Goal: Information Seeking & Learning: Check status

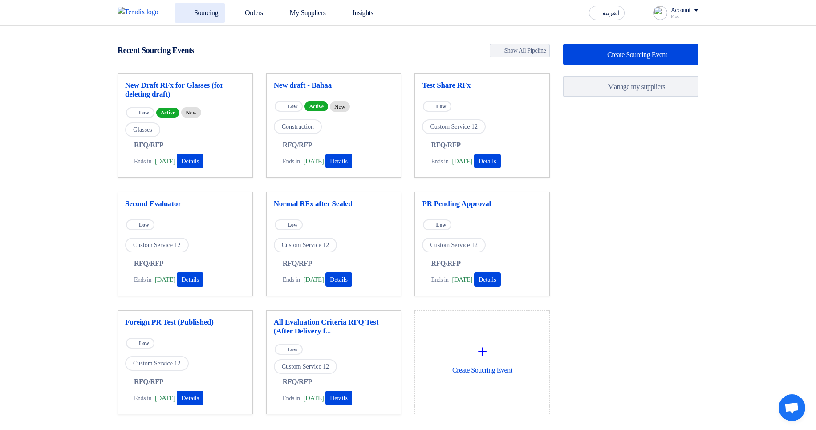
click at [200, 13] on link "Sourcing" at bounding box center [199, 13] width 51 height 20
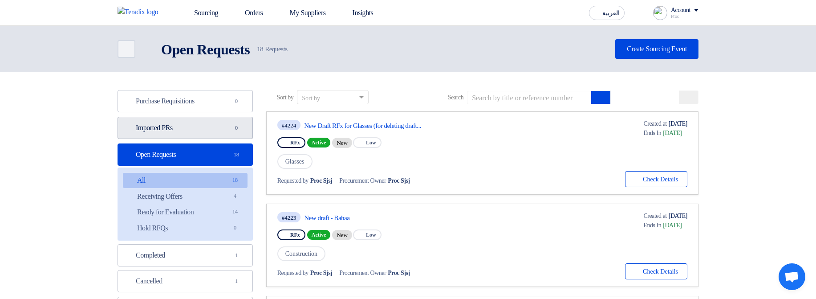
click at [227, 124] on link "Imported PRs Imported PRs 0" at bounding box center [185, 128] width 135 height 22
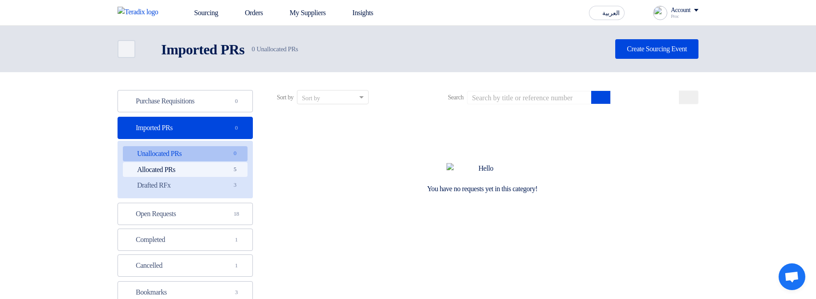
click at [195, 172] on link "Allocated PRs Allocated PRs 5" at bounding box center [185, 169] width 125 height 15
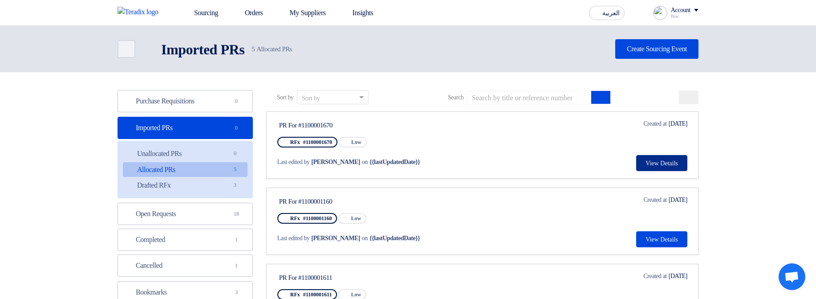
click at [656, 164] on button "View Details" at bounding box center [661, 163] width 51 height 16
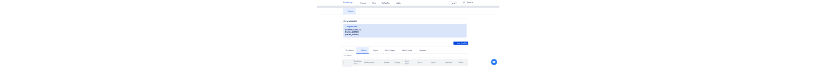
scroll to position [107, 0]
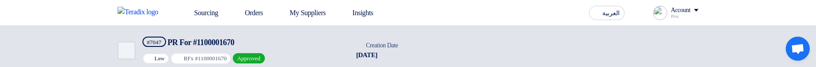
scroll to position [107, 0]
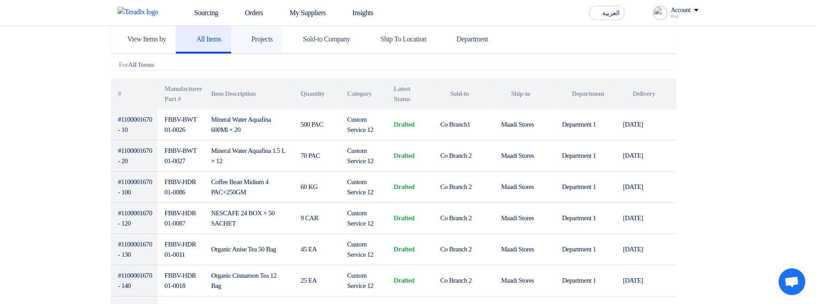
scroll to position [160, 0]
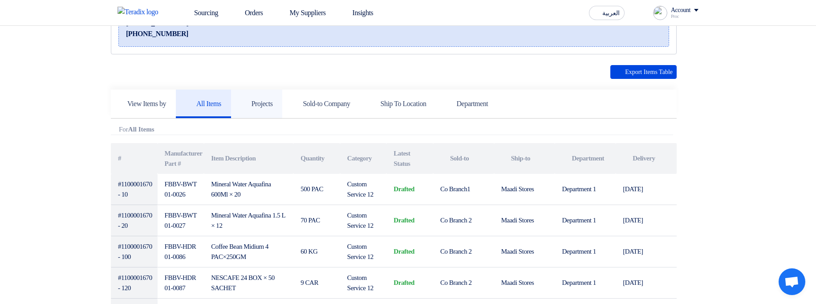
click at [263, 60] on link "Projects" at bounding box center [257, 103] width 52 height 28
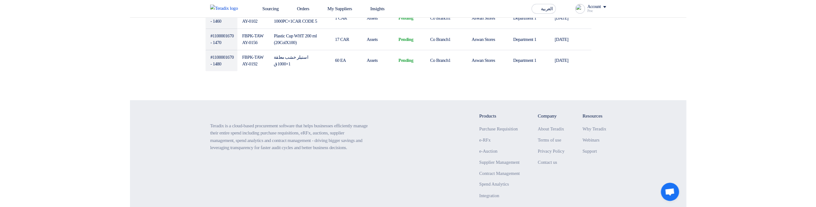
scroll to position [1890, 0]
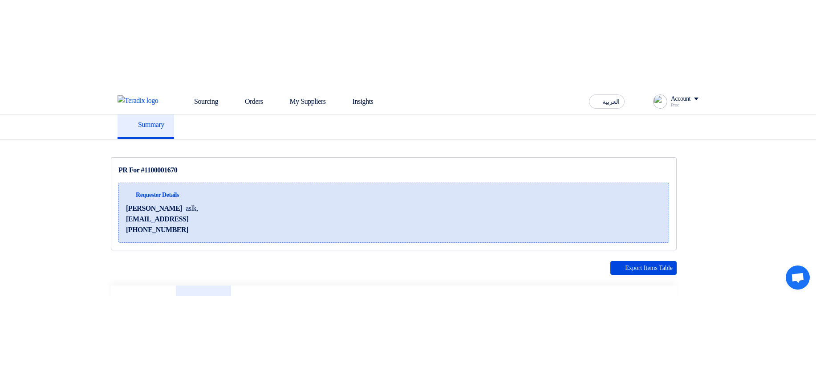
scroll to position [214, 0]
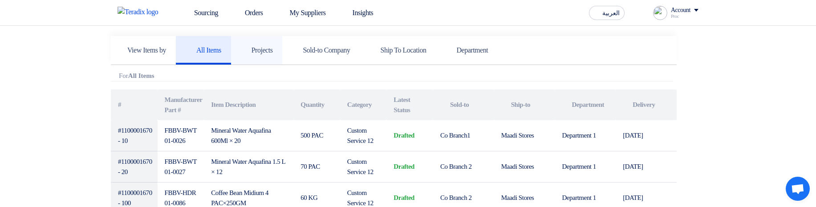
click at [273, 50] on h5 "Projects" at bounding box center [257, 50] width 32 height 9
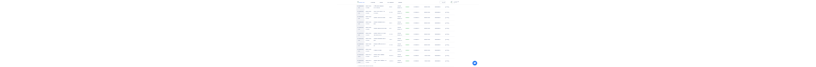
scroll to position [641, 0]
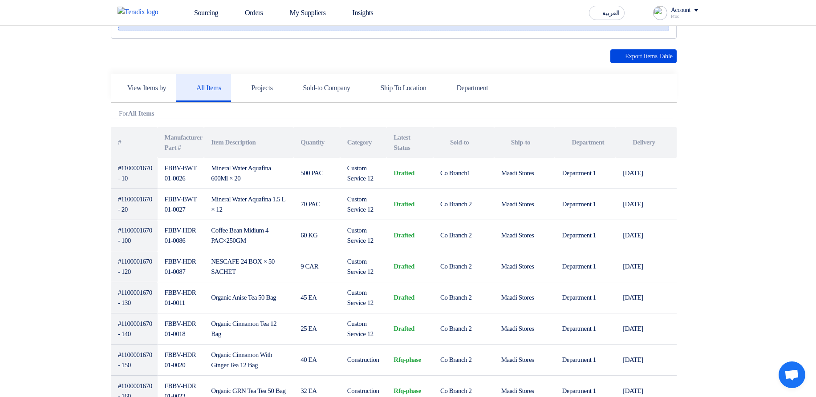
scroll to position [107, 0]
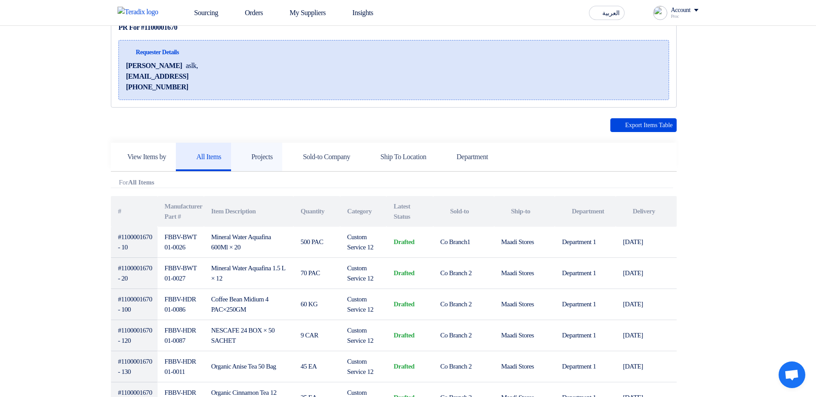
click at [272, 66] on h5 "Projects" at bounding box center [257, 157] width 32 height 9
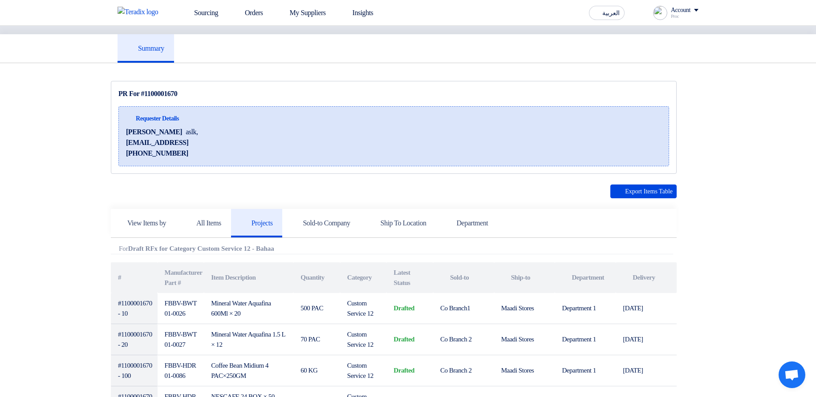
scroll to position [0, 0]
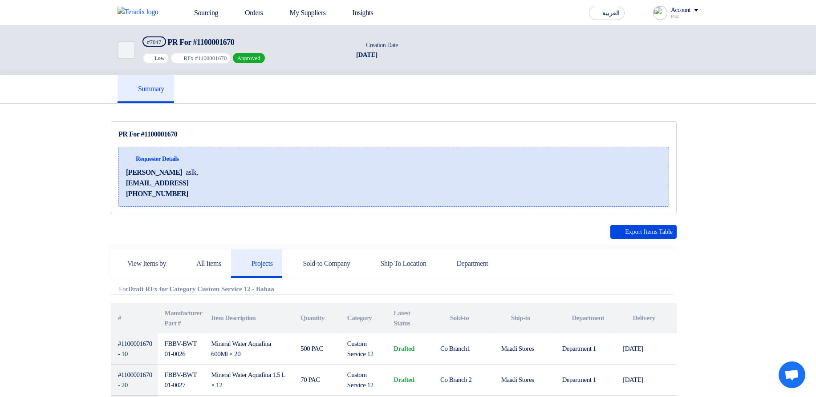
drag, startPoint x: 333, startPoint y: 57, endPoint x: 465, endPoint y: 61, distance: 131.8
click at [465, 61] on div "Back #7047 PR For #1100001670 Priority Low RFx #1100001670 Approved Time Creati…" at bounding box center [408, 50] width 581 height 49
click at [530, 57] on div "Back #7047 PR For #1100001670 Priority Low RFx #1100001670 Approved Time Creati…" at bounding box center [408, 50] width 581 height 49
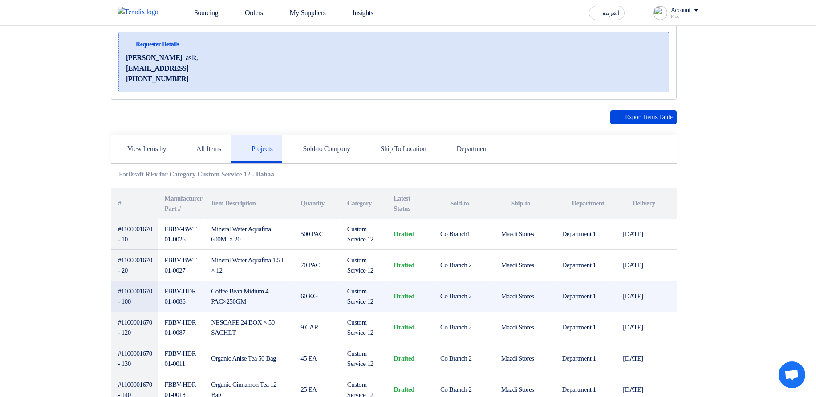
scroll to position [107, 0]
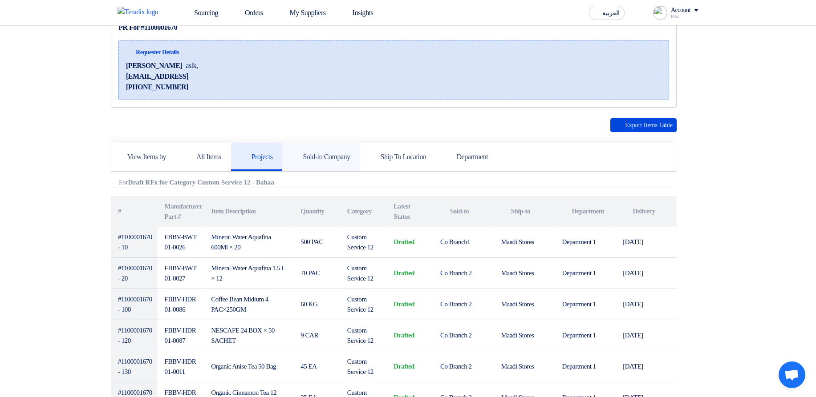
click at [346, 66] on h5 "Sold-to Company" at bounding box center [321, 157] width 58 height 9
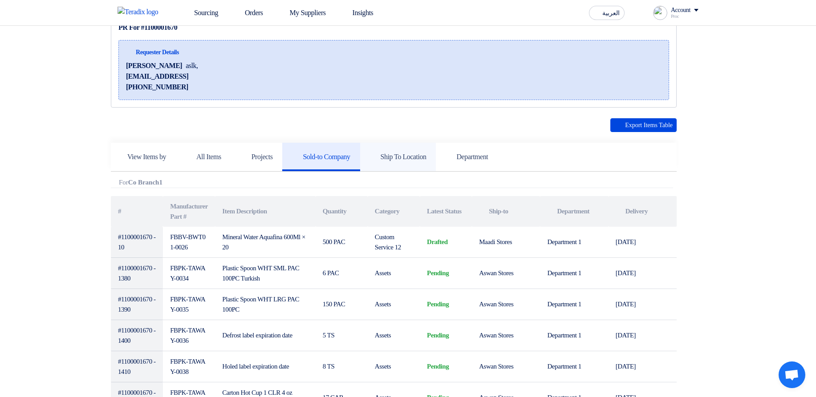
click at [425, 66] on h5 "Ship To Location" at bounding box center [398, 157] width 57 height 9
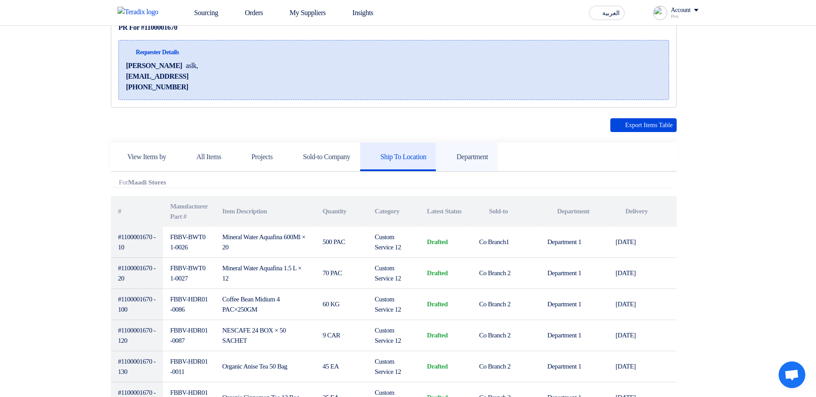
click at [487, 66] on link "Department" at bounding box center [467, 157] width 62 height 28
click at [404, 66] on link "Ship To Location" at bounding box center [398, 157] width 76 height 28
click at [331, 66] on link "Sold-to Company" at bounding box center [320, 157] width 77 height 28
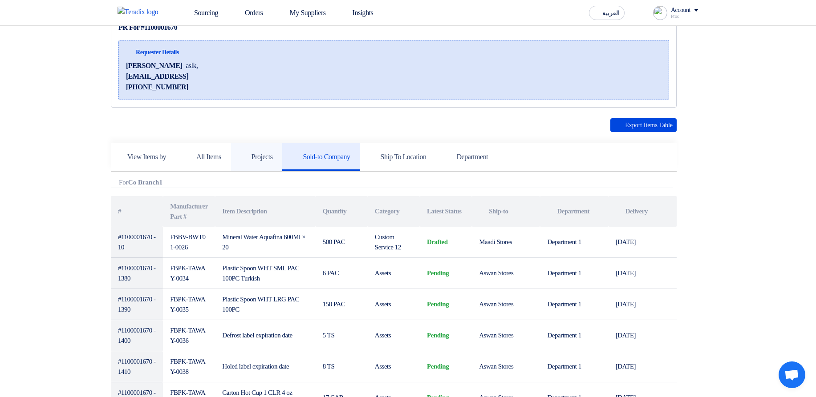
click at [258, 66] on link "Projects" at bounding box center [257, 157] width 52 height 28
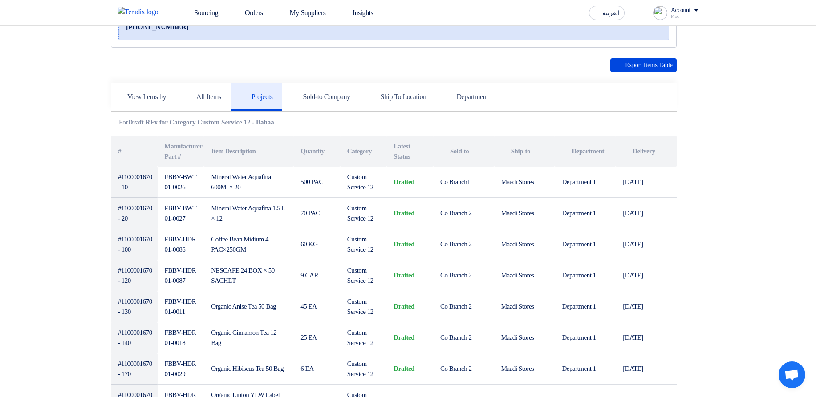
scroll to position [140, 0]
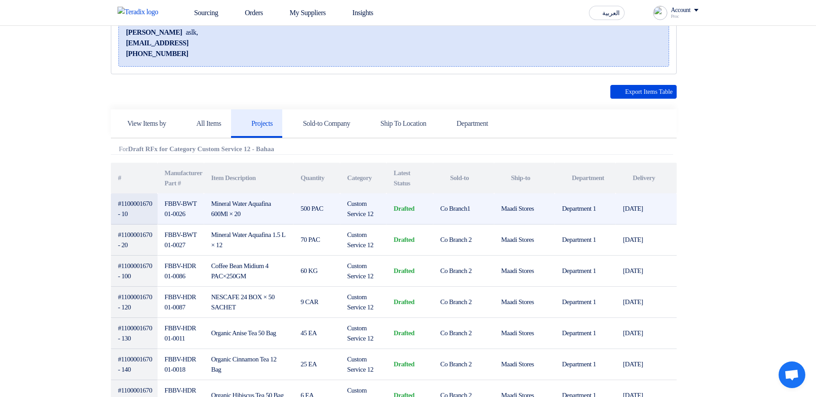
click at [398, 66] on td "drafted" at bounding box center [409, 209] width 47 height 31
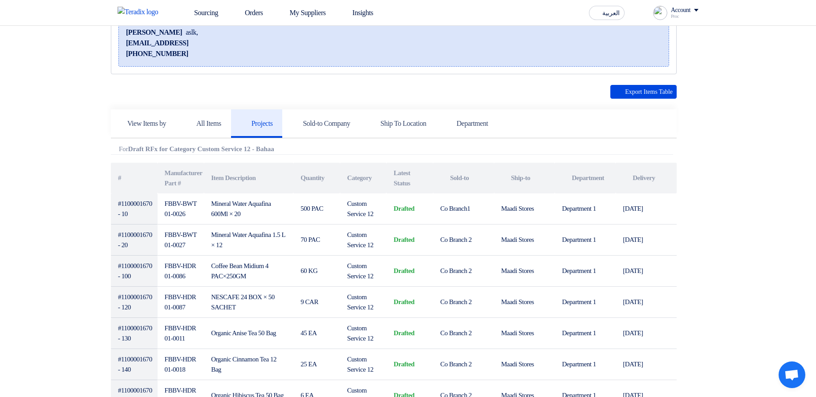
click at [296, 66] on div "Attachments For Draft RFx for Category Custom Service 12 - Bahaa" at bounding box center [392, 150] width 562 height 9
click at [311, 66] on div "Attachments For Draft RFx for Category Custom Service 12 - Bahaa" at bounding box center [392, 150] width 562 height 9
click at [341, 66] on link "Sold-to Company" at bounding box center [320, 123] width 77 height 28
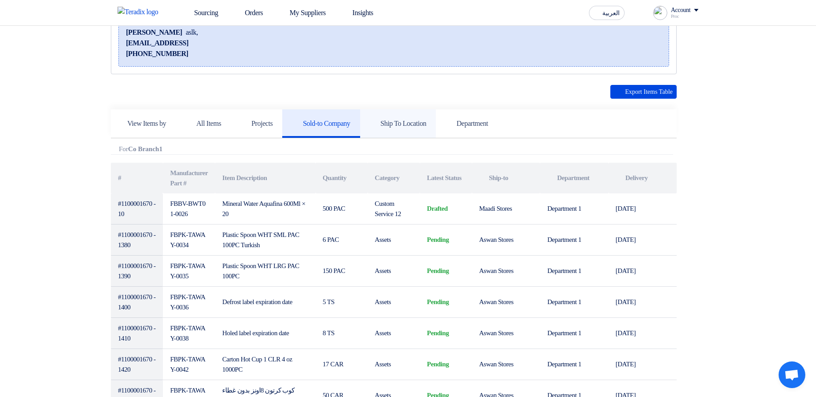
click at [426, 66] on h5 "Ship To Location" at bounding box center [398, 123] width 57 height 9
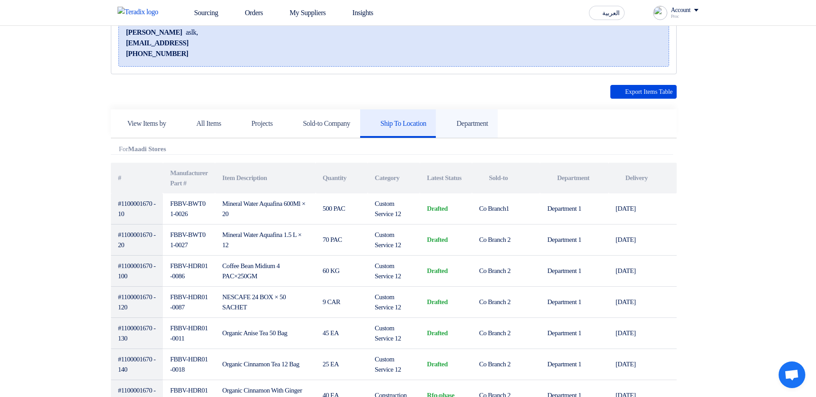
click at [488, 66] on h5 "Department" at bounding box center [467, 123] width 42 height 9
click at [423, 66] on h5 "Ship To Location" at bounding box center [398, 123] width 57 height 9
click at [350, 66] on h5 "Sold-to Company" at bounding box center [321, 123] width 58 height 9
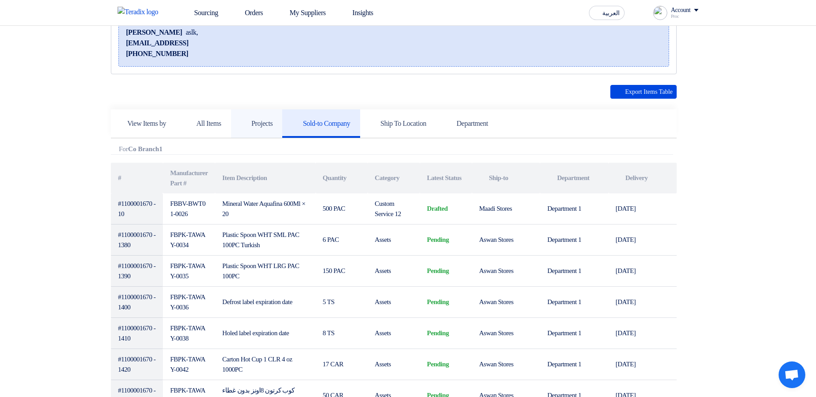
click at [273, 66] on h5 "Projects" at bounding box center [257, 123] width 32 height 9
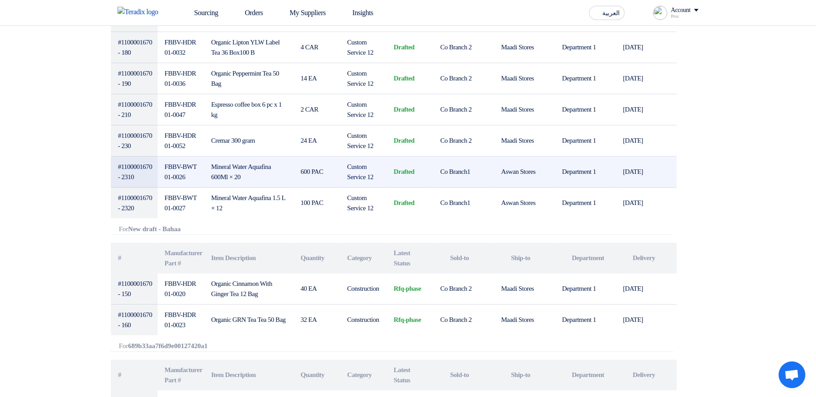
scroll to position [514, 0]
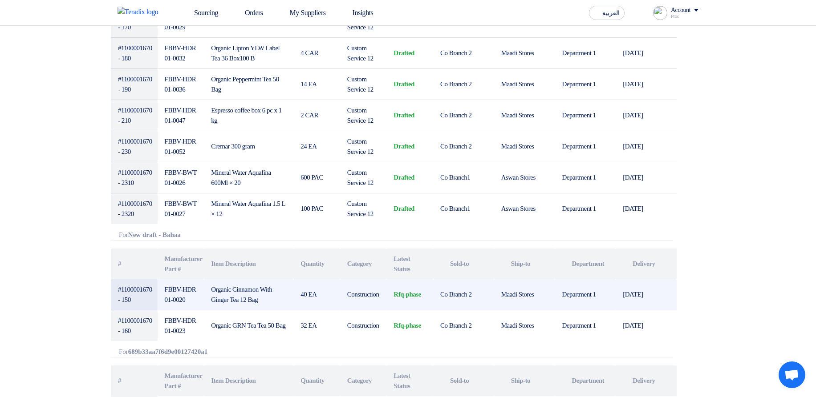
drag, startPoint x: 162, startPoint y: 280, endPoint x: 278, endPoint y: 299, distance: 117.2
click at [278, 66] on tr "#1100001670 - 150 FBBV-HDR01-0020 Organic Cinnamon With Ginger Tea 12 Bag 40 EA…" at bounding box center [394, 295] width 566 height 31
click at [278, 66] on td "Organic Cinnamon With Ginger Tea 12 Bag" at bounding box center [248, 295] width 89 height 31
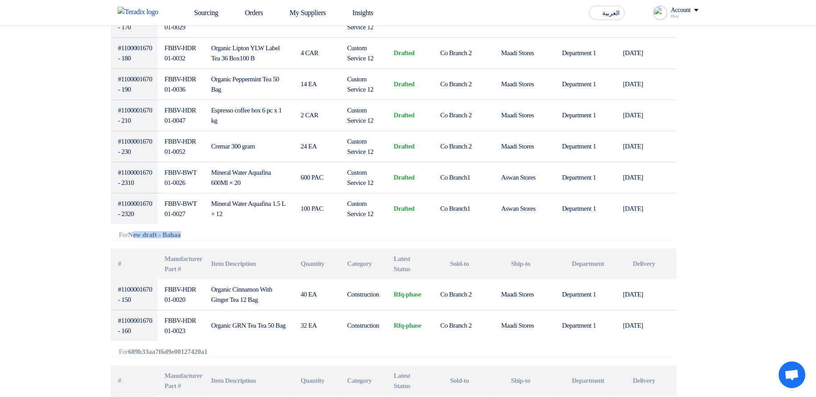
drag, startPoint x: 138, startPoint y: 233, endPoint x: 213, endPoint y: 239, distance: 75.5
click at [213, 66] on div "Attachments For New draft - Bahaa" at bounding box center [392, 235] width 562 height 9
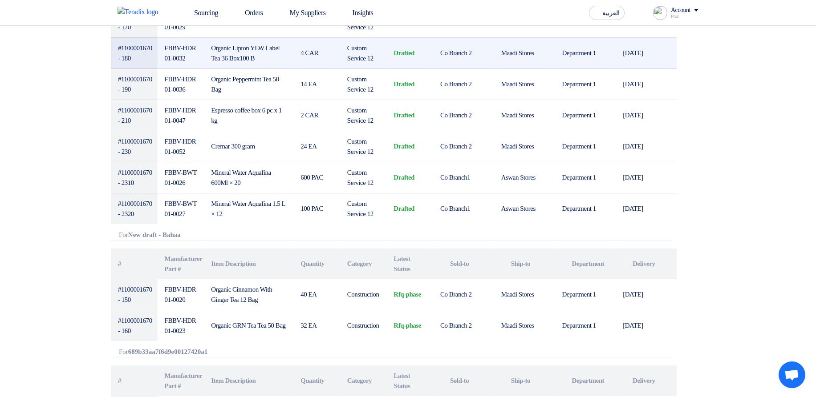
scroll to position [247, 0]
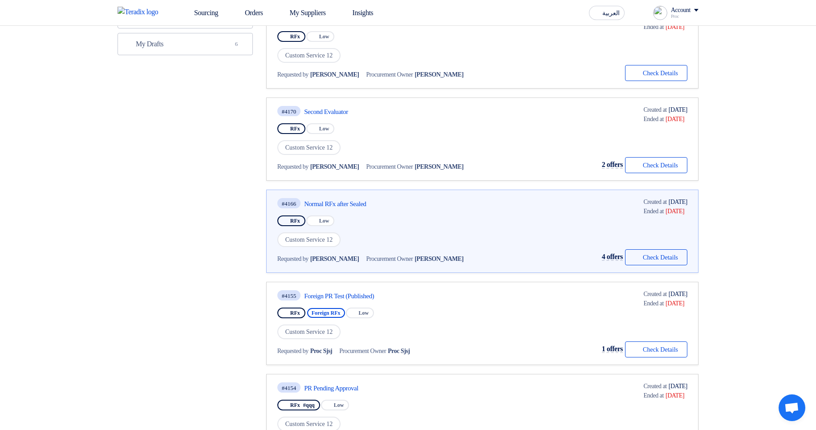
scroll to position [320, 0]
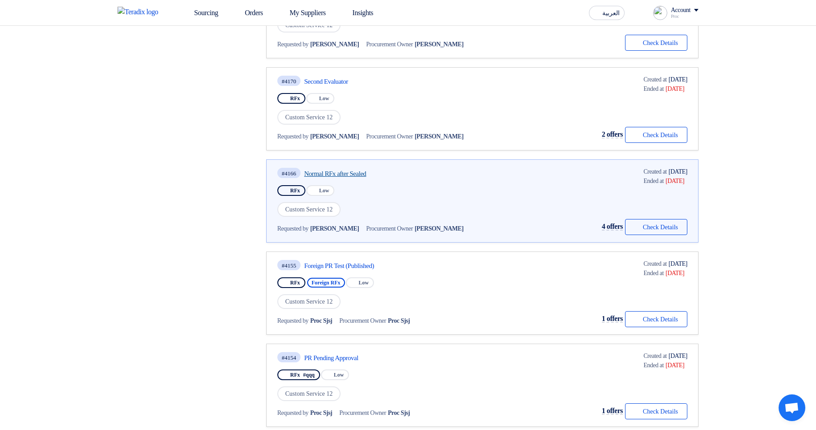
click at [353, 174] on link "Normal RFx after Sealed" at bounding box center [387, 174] width 167 height 8
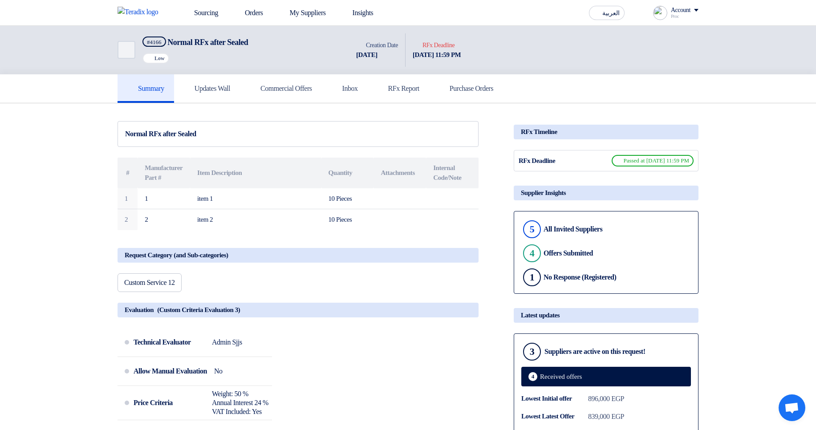
click at [298, 94] on link "Commercial Offers" at bounding box center [281, 88] width 82 height 28
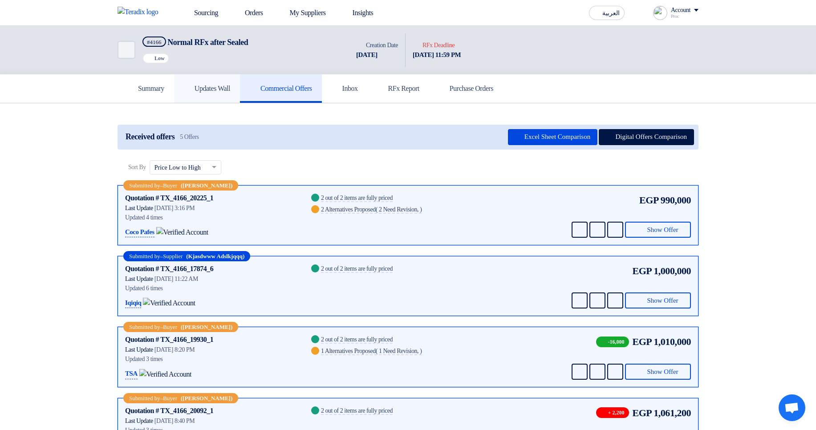
click at [230, 90] on h5 "Updates Wall" at bounding box center [207, 88] width 46 height 9
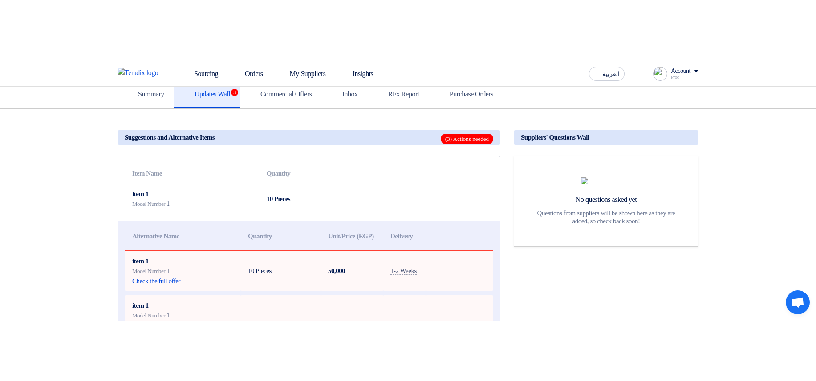
scroll to position [53, 0]
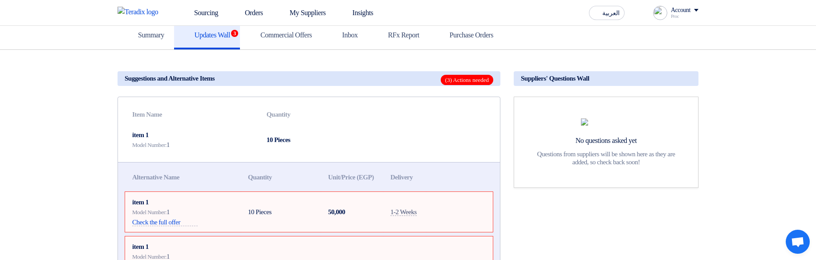
click at [396, 83] on h5 "Suggestions and Alternative Items (3) Actions needed" at bounding box center [309, 78] width 383 height 15
click at [385, 80] on h5 "Suggestions and Alternative Items (3) Actions needed" at bounding box center [309, 78] width 383 height 15
drag, startPoint x: 158, startPoint y: 82, endPoint x: 248, endPoint y: 80, distance: 90.8
click at [248, 80] on h5 "Suggestions and Alternative Items (3) Actions needed" at bounding box center [309, 78] width 383 height 15
click at [314, 78] on h5 "Suggestions and Alternative Items (3) Actions needed" at bounding box center [309, 78] width 383 height 15
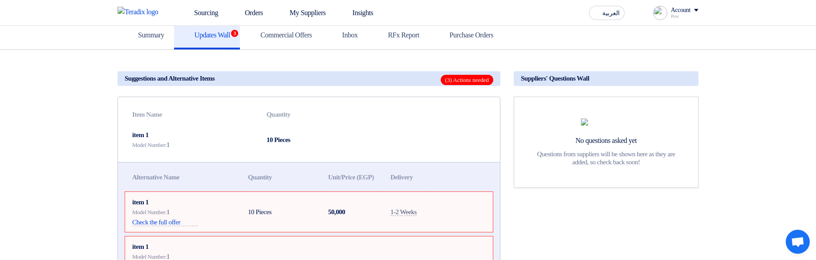
click at [455, 77] on span "(3) Actions needed" at bounding box center [467, 80] width 53 height 10
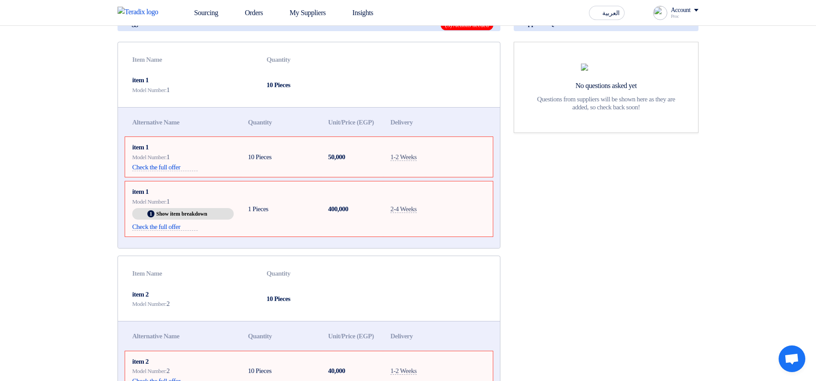
scroll to position [0, 0]
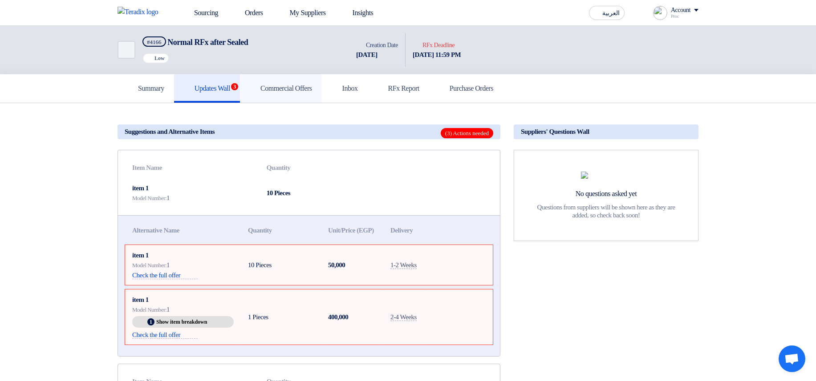
click at [313, 98] on link "Commercial Offers" at bounding box center [281, 88] width 82 height 28
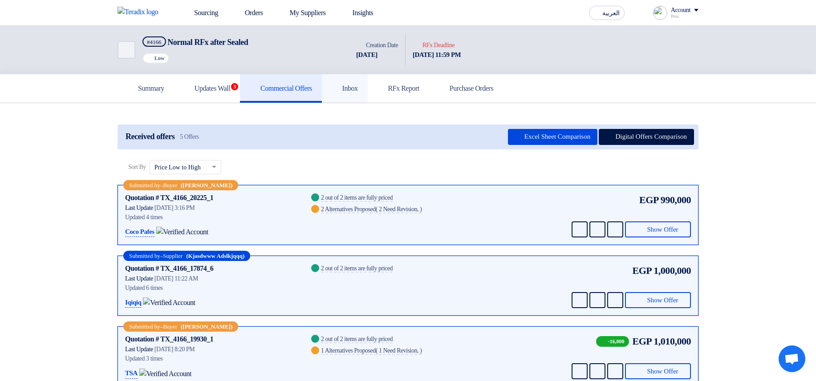
click at [366, 95] on link "Inbox" at bounding box center [345, 88] width 46 height 28
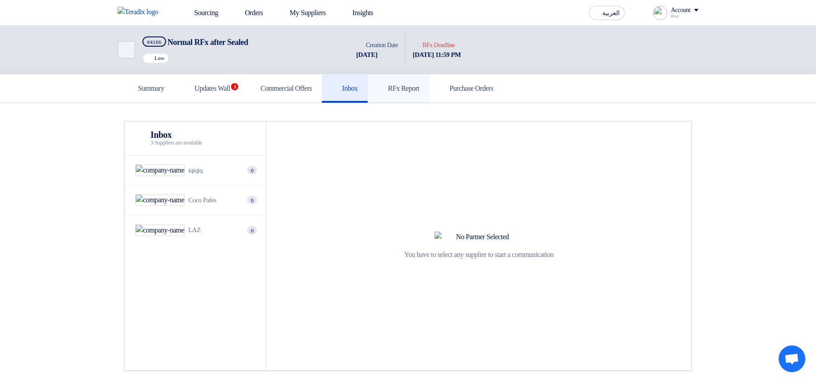
click at [421, 95] on link "RFx Report" at bounding box center [398, 88] width 61 height 28
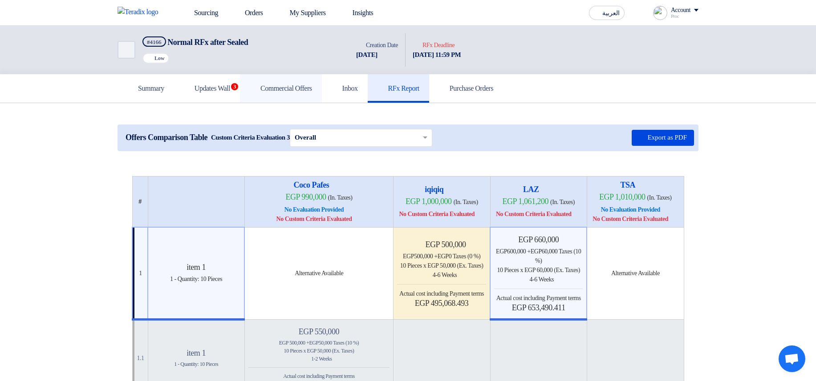
click at [322, 94] on link "Commercial Offers" at bounding box center [281, 88] width 82 height 28
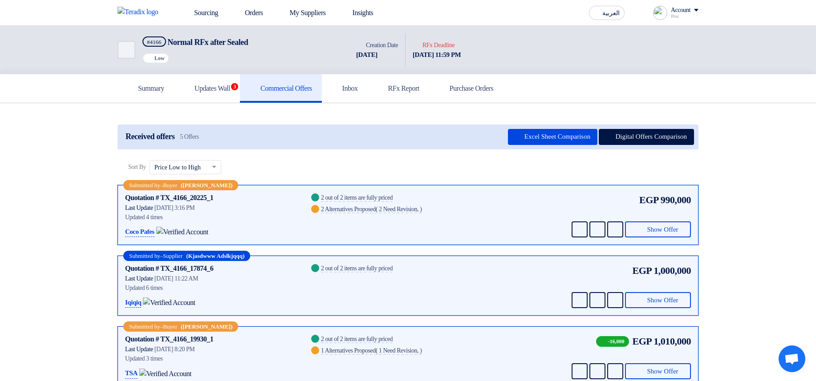
drag, startPoint x: 349, startPoint y: 86, endPoint x: 291, endPoint y: 58, distance: 65.1
click at [350, 86] on div "Summary Updates Wall 3 Commercial Offers Inbox RFx Report Purchase Orders" at bounding box center [408, 88] width 581 height 28
click at [182, 8] on use at bounding box center [182, 8] width 0 height 0
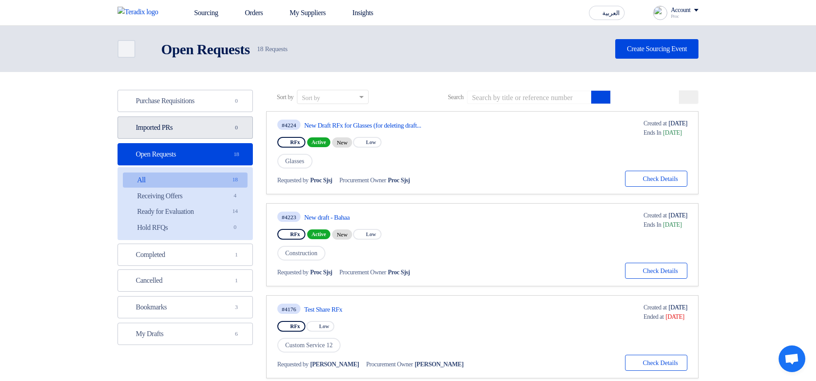
click at [217, 131] on link "Imported PRs Imported PRs 0" at bounding box center [185, 128] width 135 height 22
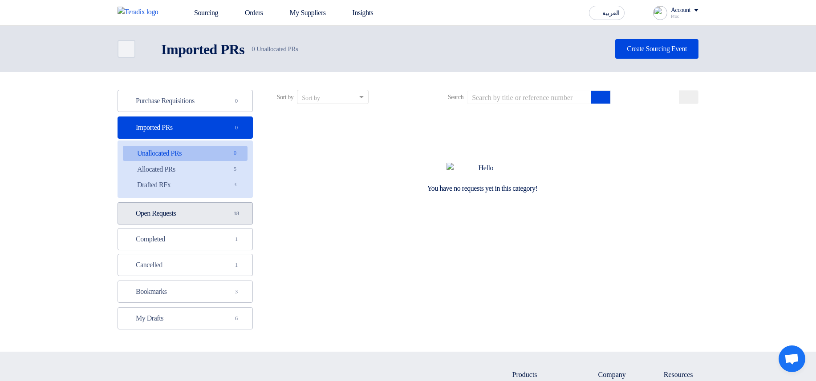
click at [173, 218] on link "Open Requests Open Requests 18" at bounding box center [185, 214] width 135 height 22
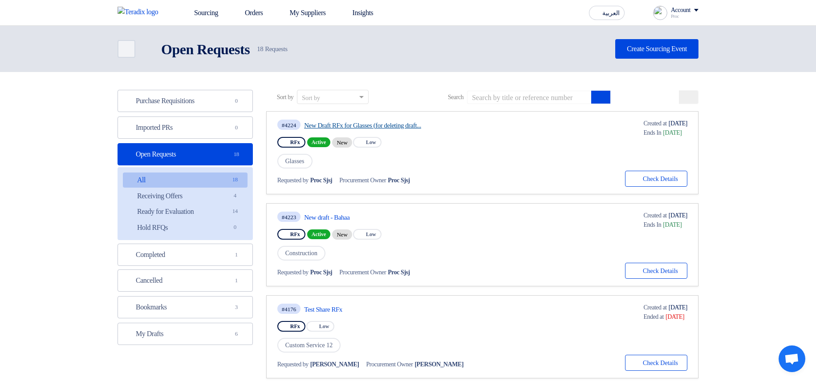
drag, startPoint x: 491, startPoint y: 120, endPoint x: 511, endPoint y: 126, distance: 21.0
click at [473, 126] on div "#4224 New Draft RFx for Glasses (for deleting draft..." at bounding box center [375, 125] width 196 height 12
click at [471, 126] on link "New Draft RFx for Glasses (for deleting draft..." at bounding box center [387, 126] width 167 height 8
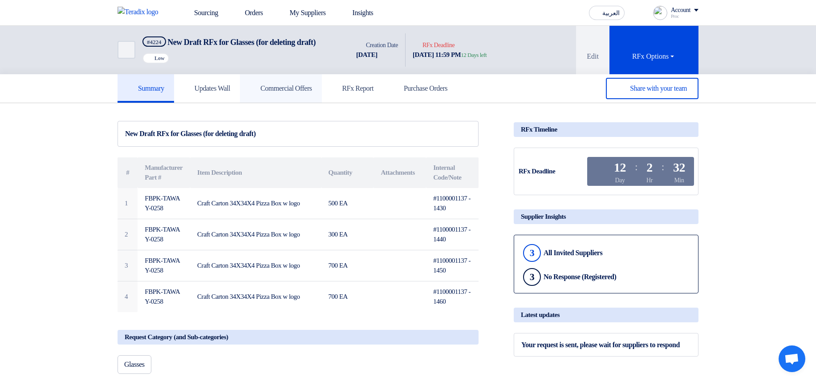
click at [263, 87] on link "Commercial Offers" at bounding box center [281, 88] width 82 height 28
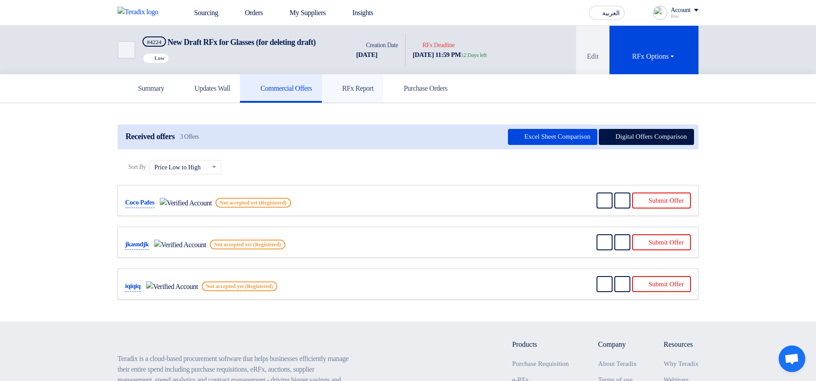
click at [341, 85] on icon at bounding box center [336, 88] width 9 height 9
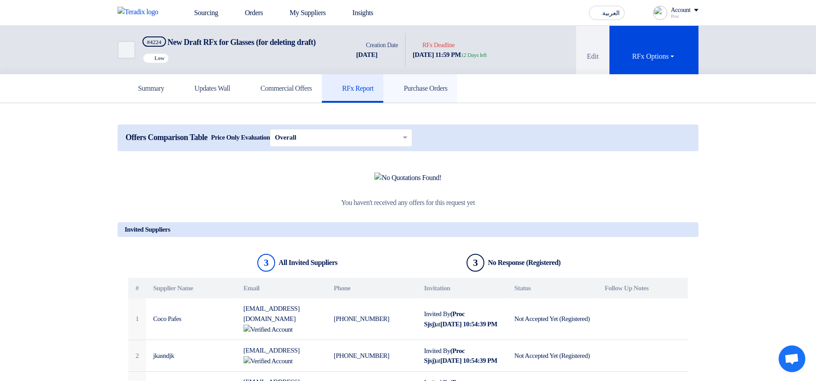
click at [457, 98] on link "Purchase Orders" at bounding box center [420, 88] width 74 height 28
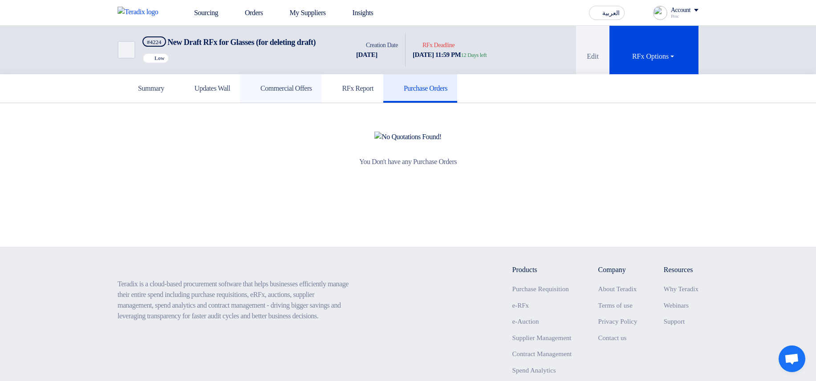
click at [264, 96] on link "Commercial Offers" at bounding box center [281, 88] width 82 height 28
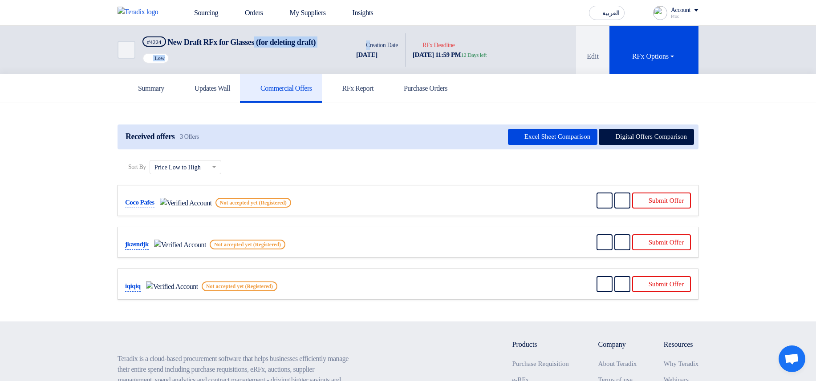
drag, startPoint x: 266, startPoint y: 43, endPoint x: 369, endPoint y: 43, distance: 102.8
click at [369, 43] on div "Back #4224 New Draft RFx for Glasses (for deleting draft) Priority Low Time Cre…" at bounding box center [306, 50] width 376 height 49
click at [344, 41] on div "Back #4224 New Draft RFx for Glasses (for deleting draft) Priority Low" at bounding box center [233, 50] width 231 height 49
drag, startPoint x: 342, startPoint y: 40, endPoint x: 265, endPoint y: 41, distance: 77.0
click at [265, 41] on div "Back #4224 New Draft RFx for Glasses (for deleting draft) Priority Low" at bounding box center [233, 50] width 231 height 49
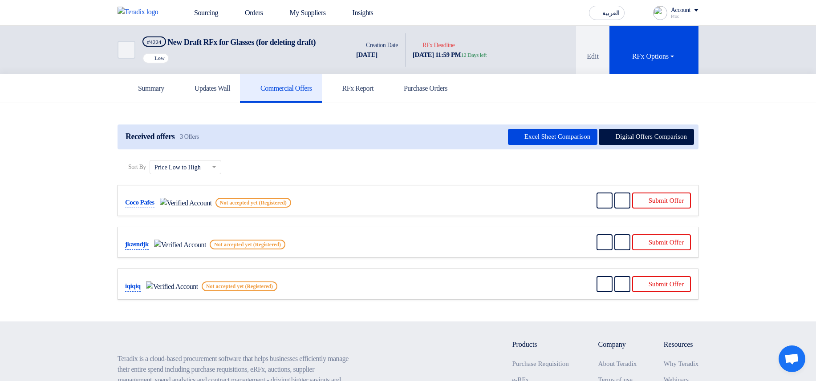
click at [292, 57] on div "#4224 New Draft RFx for Glasses (for deleting draft) Priority Low" at bounding box center [228, 49] width 173 height 27
click at [199, 7] on link "Sourcing" at bounding box center [199, 13] width 51 height 20
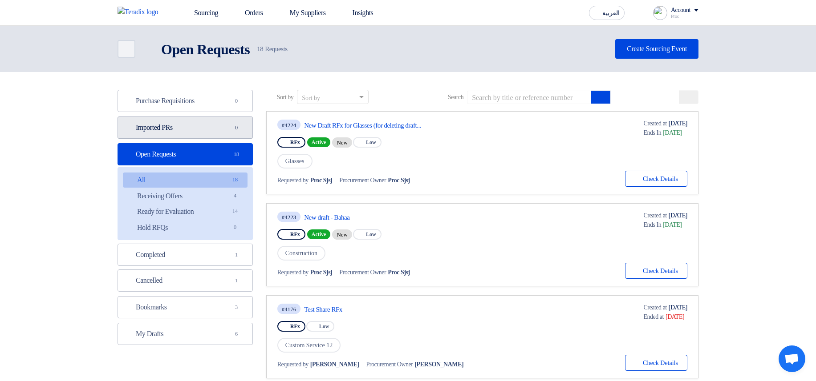
click at [199, 130] on link "Imported PRs Imported PRs 0" at bounding box center [185, 128] width 135 height 22
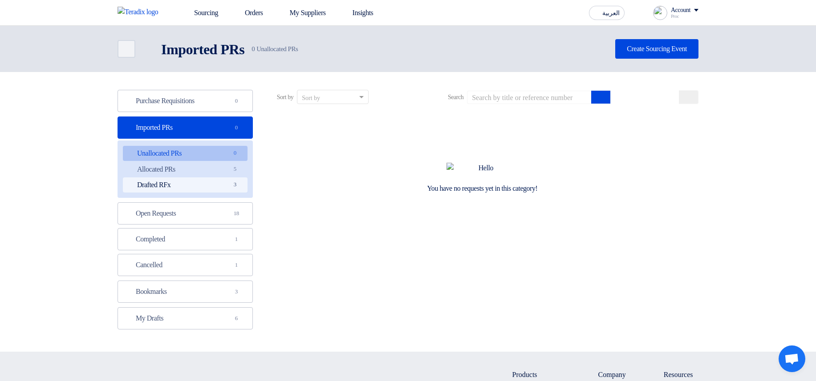
click at [186, 181] on link "Drafted RFx Drafted RFx 3" at bounding box center [185, 185] width 125 height 15
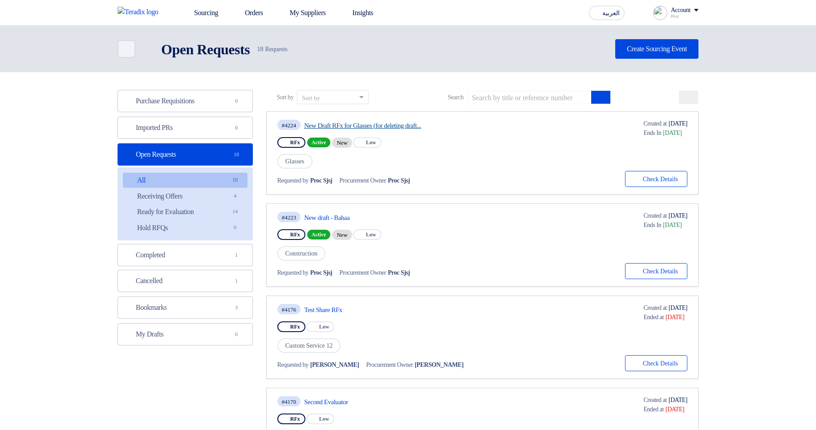
click at [369, 125] on link "New Draft RFx for Glasses (for deleting draft..." at bounding box center [387, 126] width 167 height 8
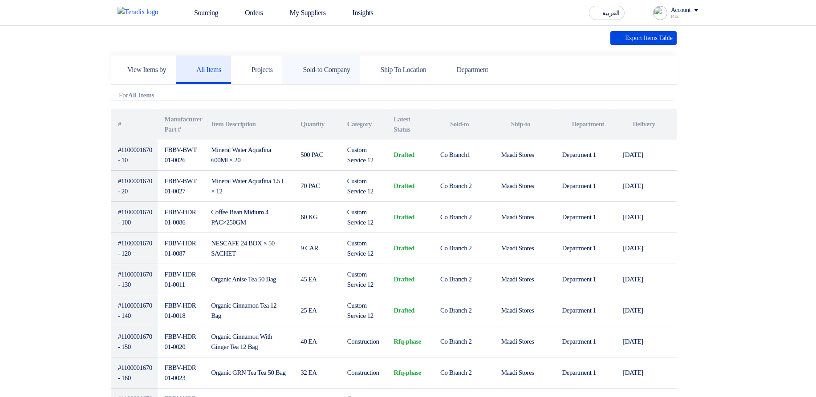
scroll to position [160, 0]
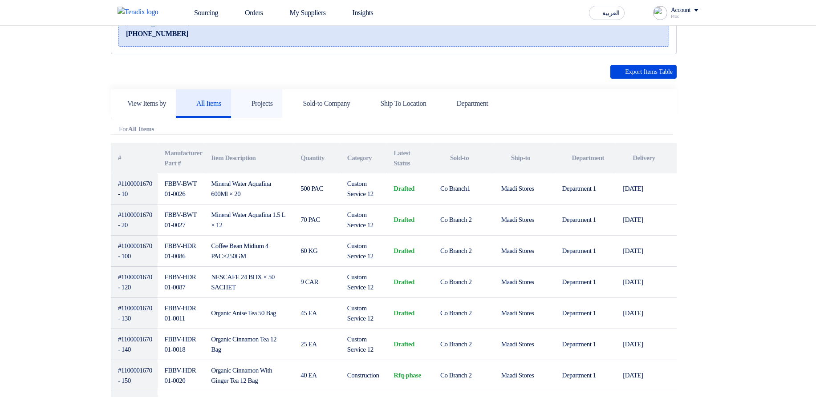
click at [273, 107] on h5 "Projects" at bounding box center [257, 103] width 32 height 9
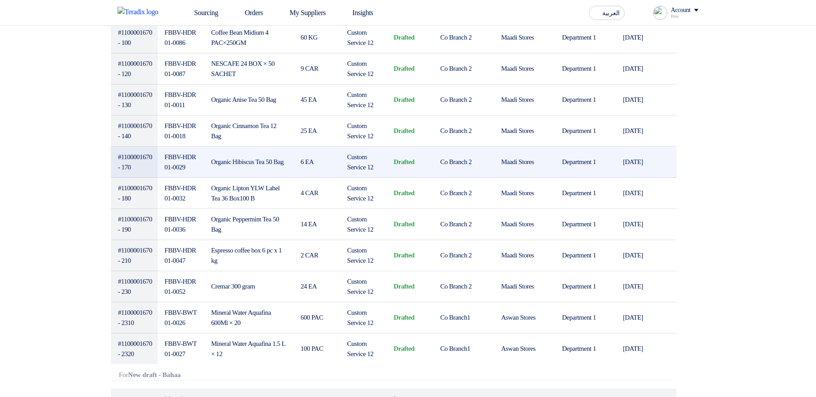
scroll to position [588, 0]
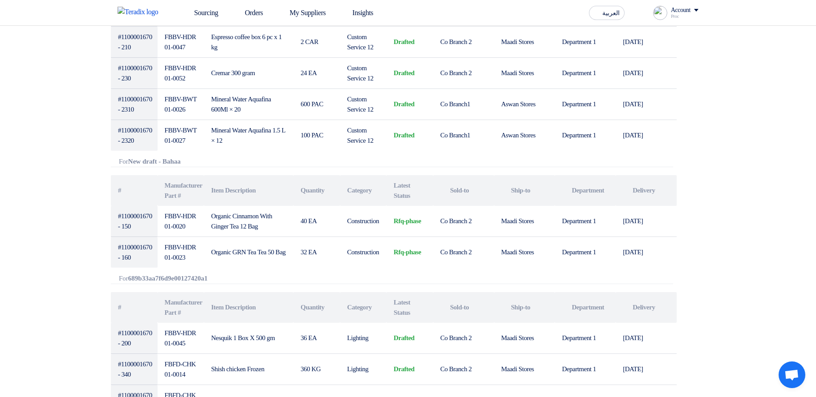
click at [190, 161] on icon "Show Projects" at bounding box center [186, 161] width 6 height 6
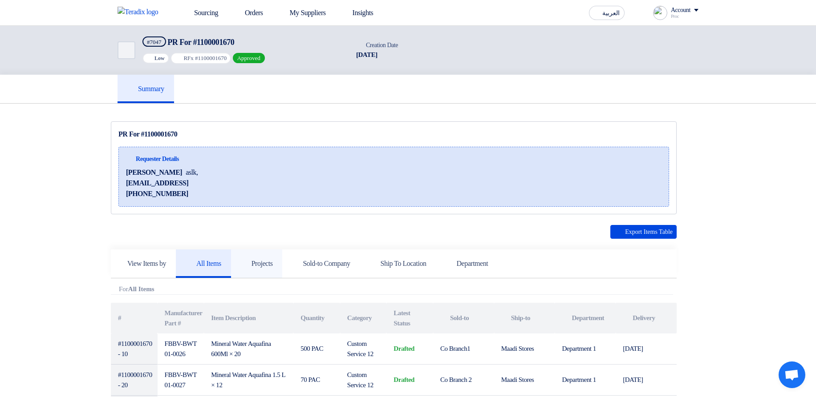
click at [281, 252] on link "Projects" at bounding box center [257, 264] width 52 height 28
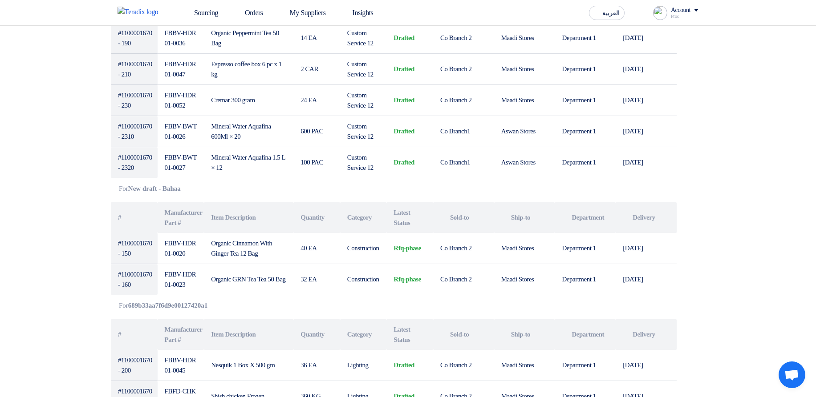
scroll to position [641, 0]
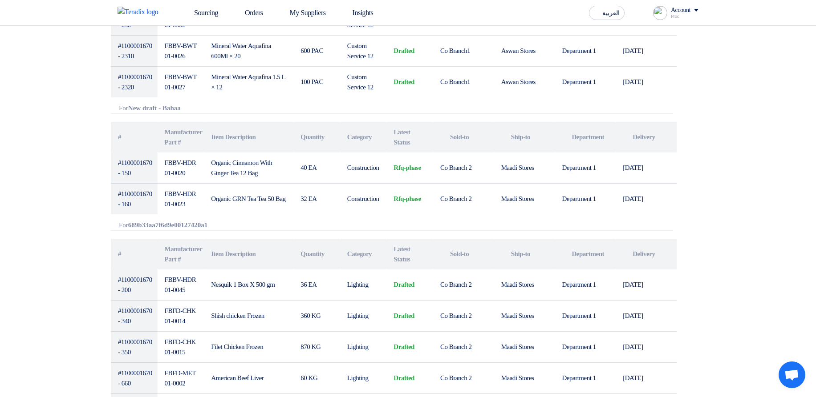
click at [137, 105] on b "New draft - Bahaa" at bounding box center [154, 108] width 53 height 7
drag, startPoint x: 137, startPoint y: 105, endPoint x: 181, endPoint y: 106, distance: 43.6
click at [181, 106] on b "New draft - Bahaa" at bounding box center [154, 108] width 53 height 7
drag, startPoint x: 181, startPoint y: 106, endPoint x: 135, endPoint y: 111, distance: 45.7
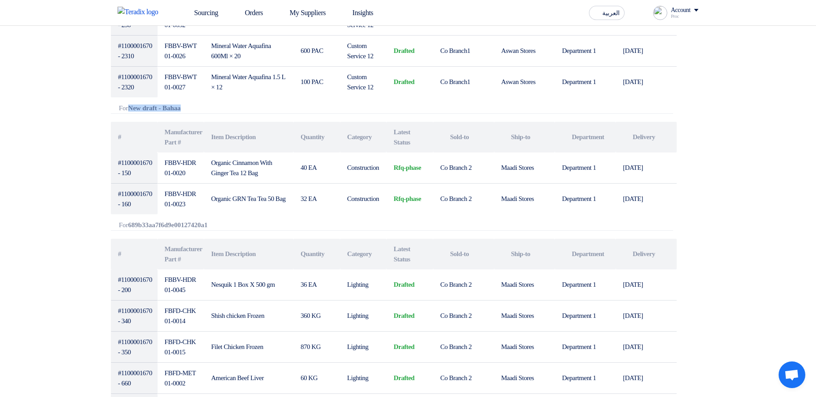
click at [134, 111] on b "New draft - Bahaa" at bounding box center [154, 108] width 53 height 7
click at [135, 111] on b "New draft - Bahaa" at bounding box center [154, 108] width 53 height 7
drag, startPoint x: 135, startPoint y: 111, endPoint x: 179, endPoint y: 107, distance: 43.8
click at [179, 107] on b "New draft - Bahaa" at bounding box center [154, 108] width 53 height 7
click at [174, 107] on b "New draft - Bahaa" at bounding box center [154, 108] width 53 height 7
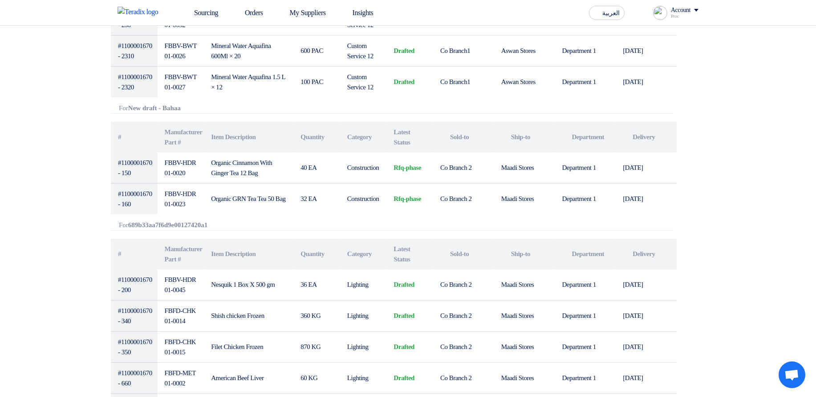
click at [144, 106] on b "New draft - Bahaa" at bounding box center [154, 108] width 53 height 7
drag, startPoint x: 144, startPoint y: 106, endPoint x: 179, endPoint y: 105, distance: 35.6
click at [179, 105] on b "New draft - Bahaa" at bounding box center [154, 108] width 53 height 7
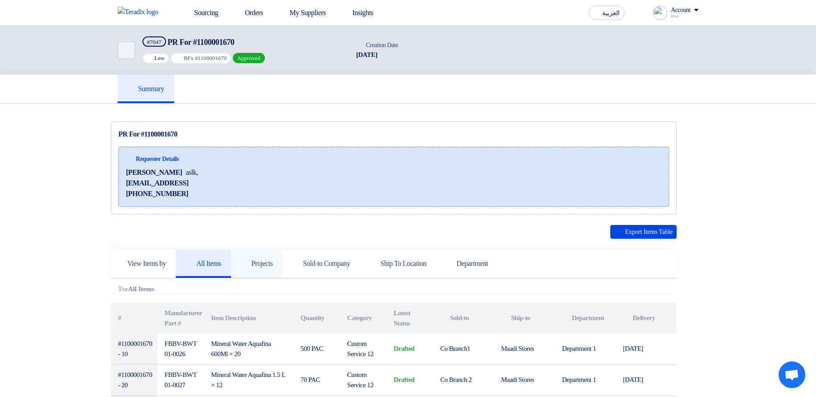
click at [263, 263] on h5 "Projects" at bounding box center [257, 264] width 32 height 9
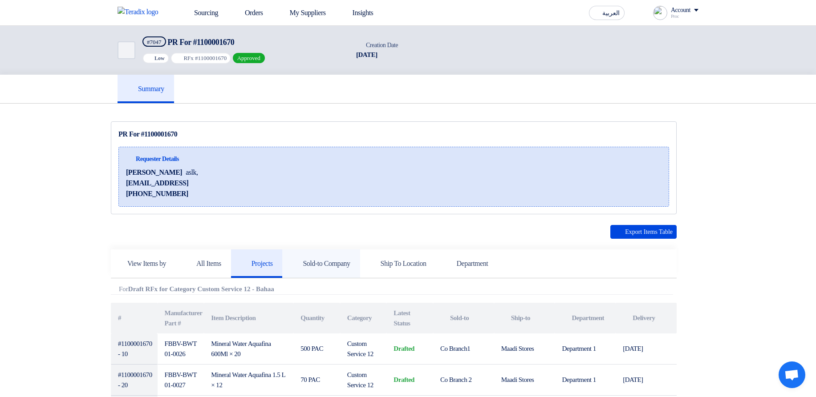
click at [327, 266] on h5 "Sold-to Company" at bounding box center [321, 264] width 58 height 9
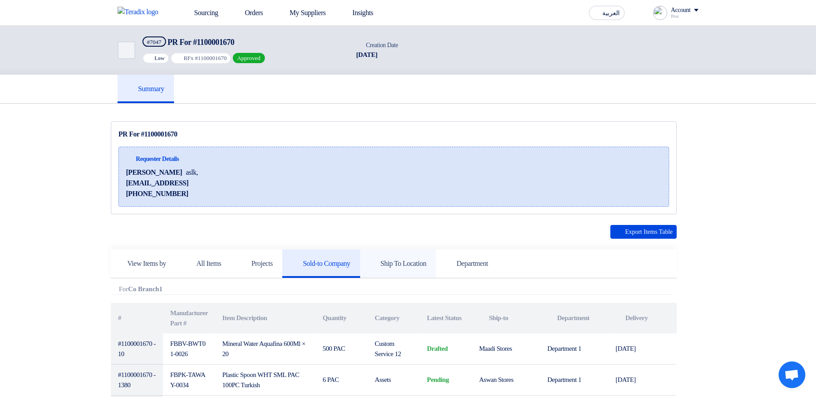
click at [370, 259] on use at bounding box center [370, 259] width 0 height 0
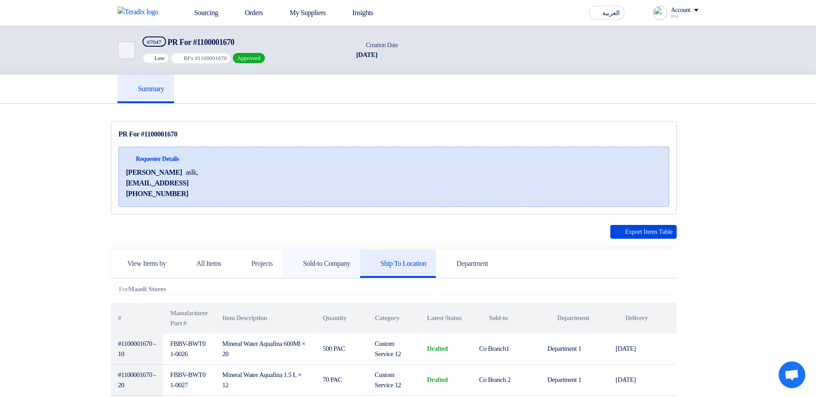
click at [350, 264] on h5 "Sold-to Company" at bounding box center [321, 264] width 58 height 9
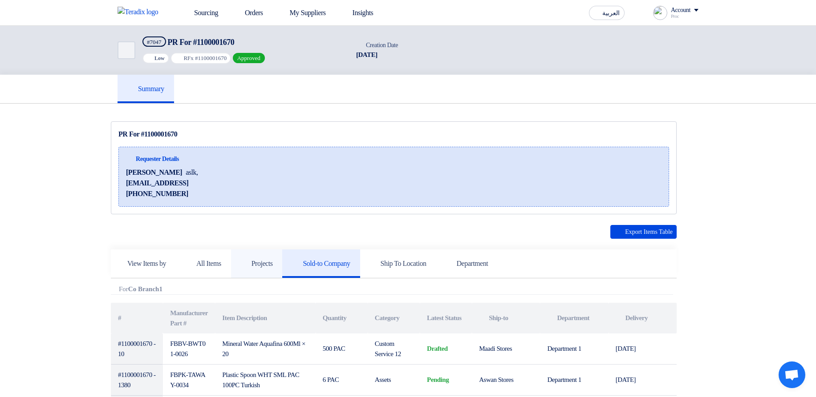
click at [283, 258] on link "Projects" at bounding box center [257, 264] width 52 height 28
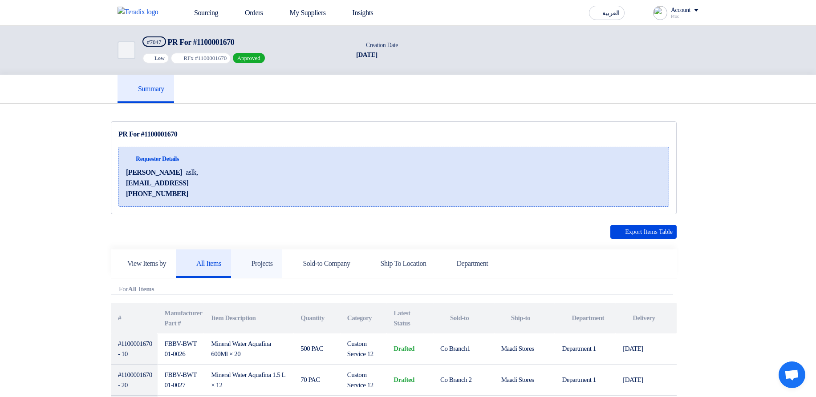
click at [283, 272] on link "Projects" at bounding box center [257, 264] width 52 height 28
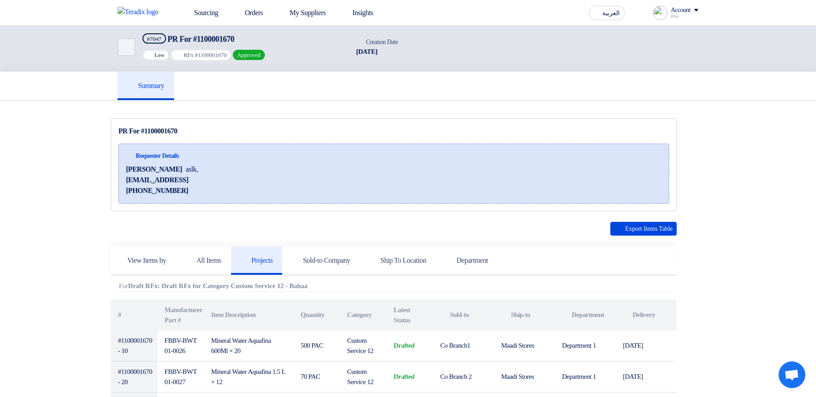
scroll to position [53, 0]
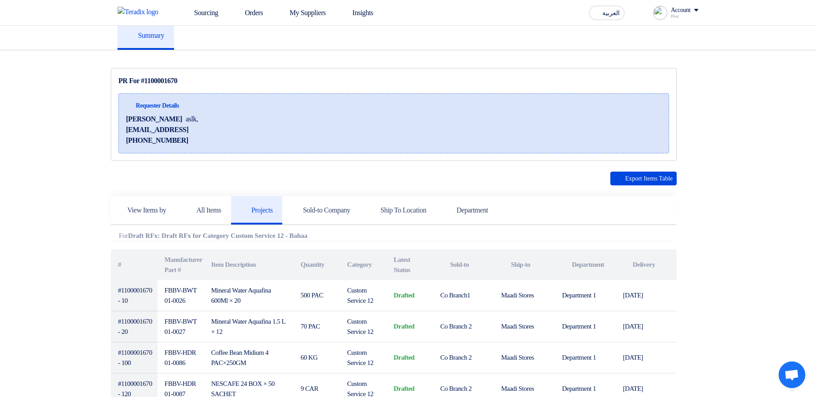
drag, startPoint x: 165, startPoint y: 234, endPoint x: 133, endPoint y: 237, distance: 32.2
click at [133, 237] on b "Draft RFx: Draft RFx for Category Custom Service 12 - Bahaa" at bounding box center [217, 235] width 179 height 7
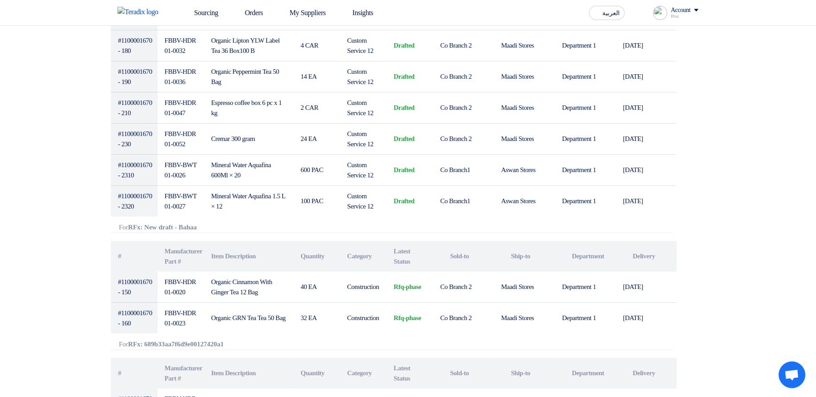
scroll to position [588, 0]
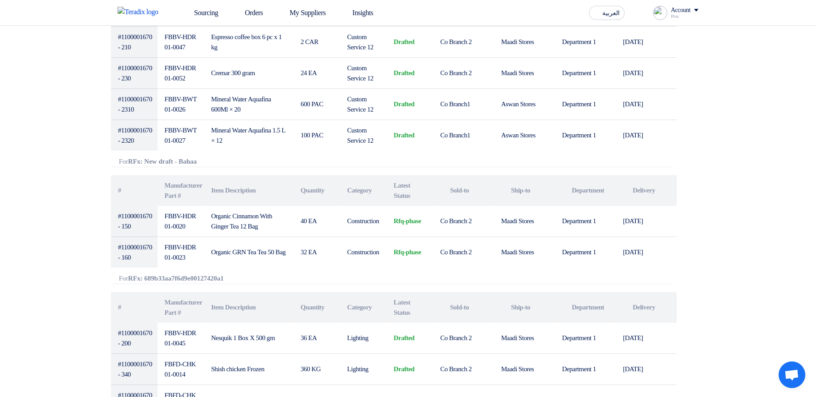
drag, startPoint x: 128, startPoint y: 161, endPoint x: 150, endPoint y: 161, distance: 22.3
click at [150, 161] on div "Attachments For RFx: New draft - Bahaa Show Projects" at bounding box center [392, 162] width 562 height 9
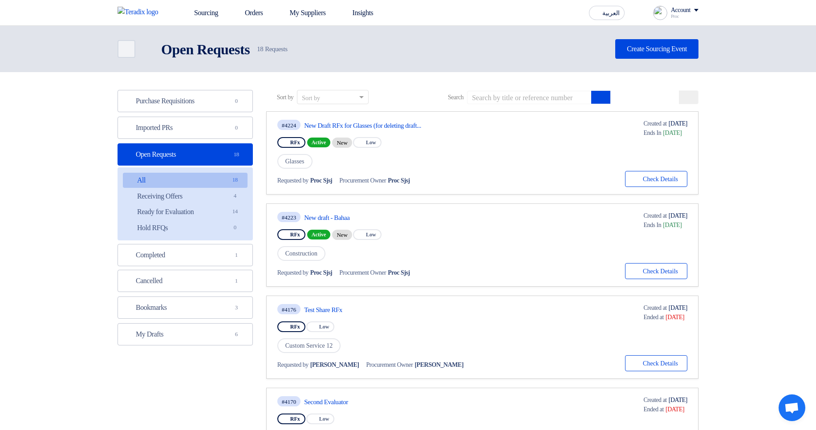
click at [292, 142] on span "RFx" at bounding box center [295, 142] width 10 height 6
click at [293, 142] on span "RFx" at bounding box center [295, 142] width 10 height 6
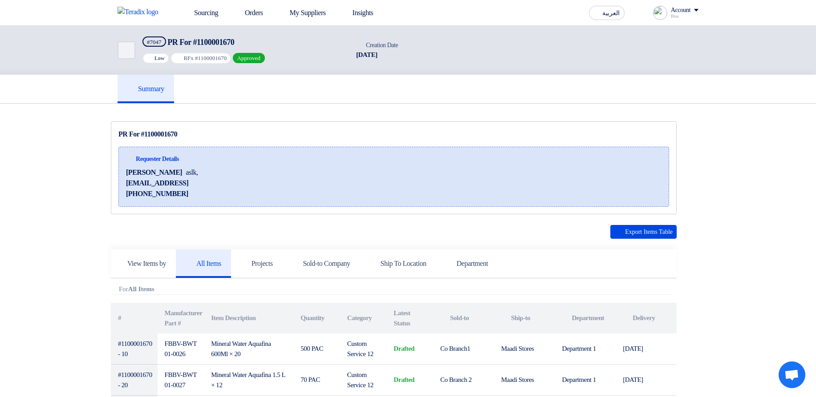
click at [266, 266] on h5 "Projects" at bounding box center [257, 264] width 32 height 9
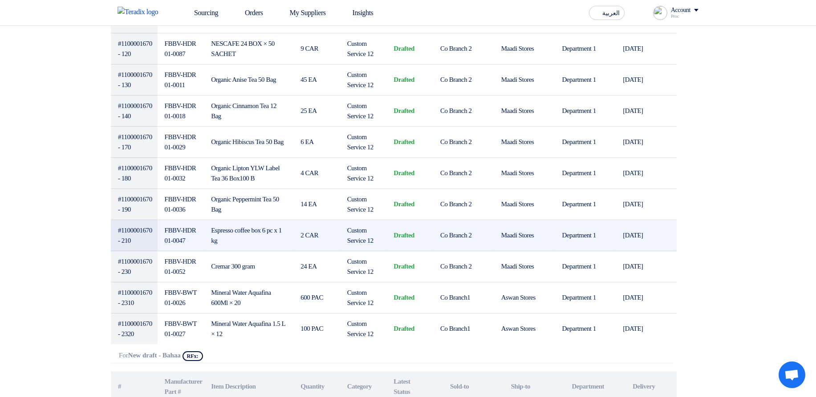
scroll to position [534, 0]
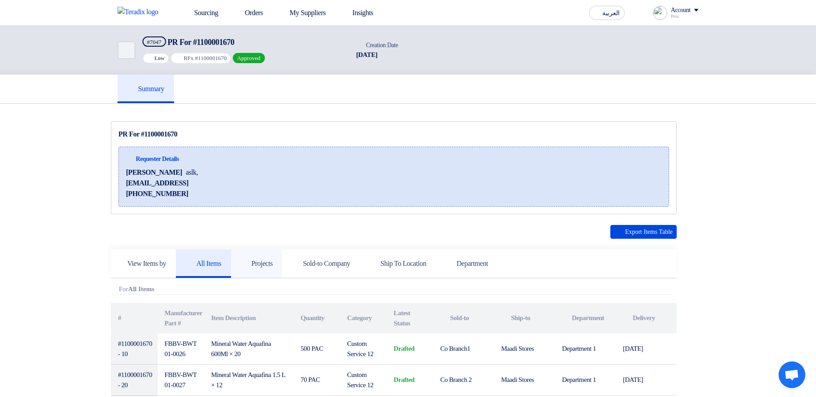
click at [255, 264] on h5 "Projects" at bounding box center [257, 264] width 32 height 9
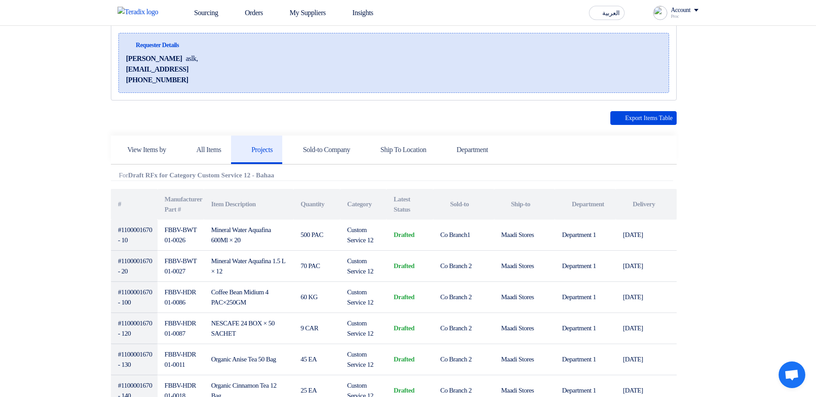
scroll to position [107, 0]
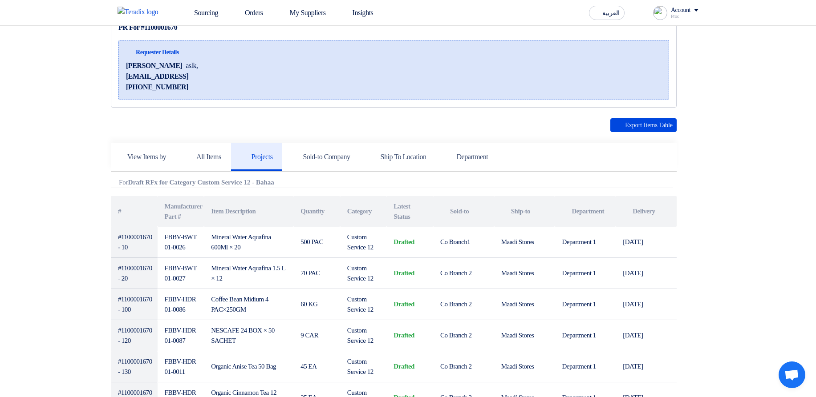
click at [137, 182] on b "Draft RFx for Category Custom Service 12 - Bahaa" at bounding box center [201, 182] width 146 height 7
drag, startPoint x: 137, startPoint y: 182, endPoint x: 302, endPoint y: 180, distance: 165.1
click at [302, 180] on div "Attachments For Draft RFx for Category Custom Service 12 - Bahaa" at bounding box center [392, 183] width 562 height 9
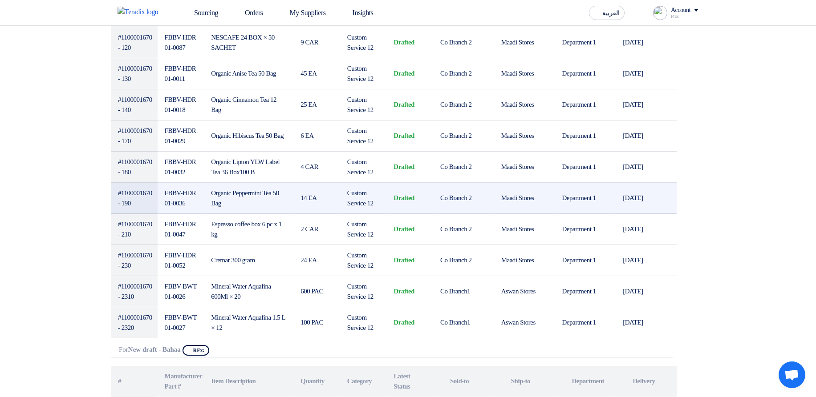
scroll to position [427, 0]
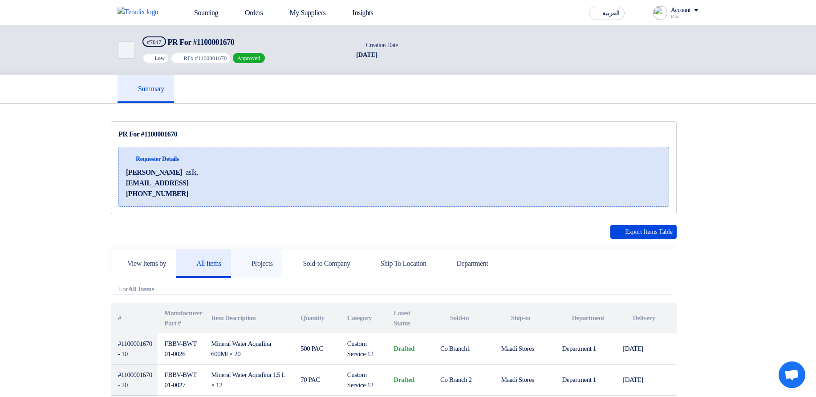
click at [283, 267] on link "Projects" at bounding box center [257, 264] width 52 height 28
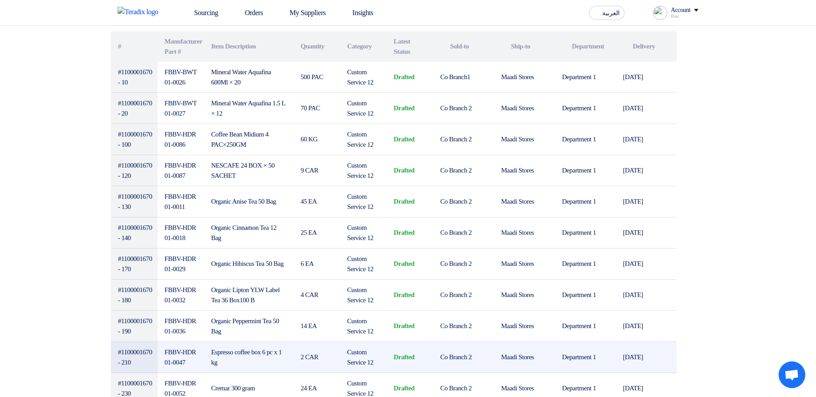
scroll to position [214, 0]
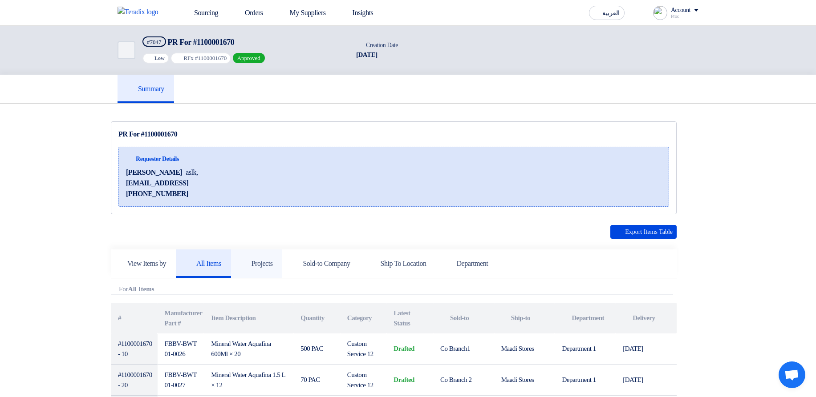
click at [283, 258] on link "Projects" at bounding box center [257, 264] width 52 height 28
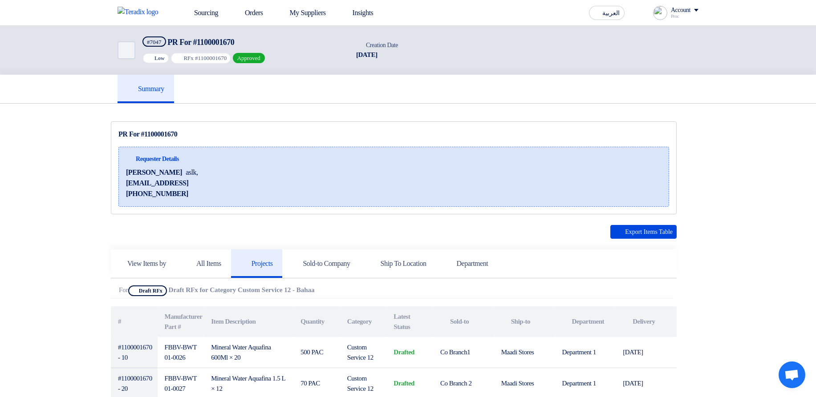
drag, startPoint x: 189, startPoint y: 292, endPoint x: 362, endPoint y: 293, distance: 173.2
click at [362, 293] on div "Attachments For Show Projects Draft RFx Draft RFx for Category Custom Service 1…" at bounding box center [392, 292] width 562 height 13
click at [388, 286] on div "Attachments For Show Projects Draft RFx Draft RFx for Category Custom Service 1…" at bounding box center [392, 292] width 562 height 13
